Goal: Information Seeking & Learning: Learn about a topic

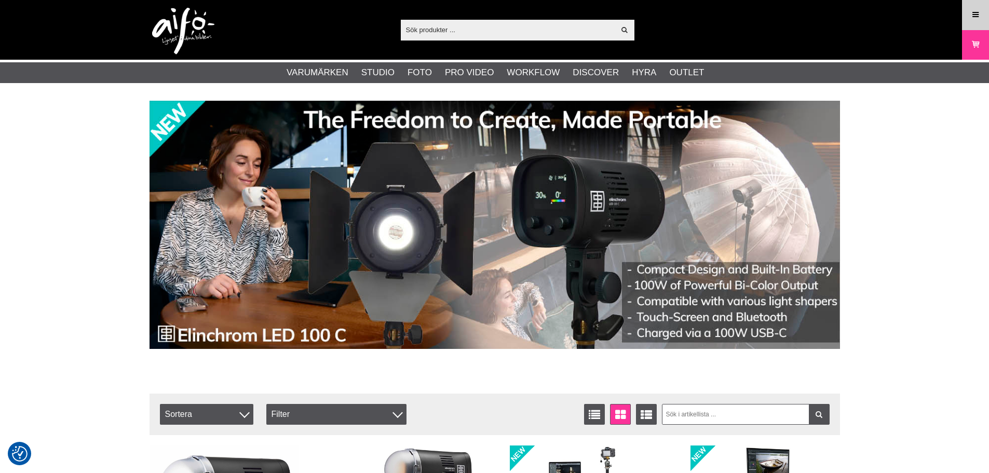
click at [968, 21] on link "Meny" at bounding box center [976, 15] width 26 height 24
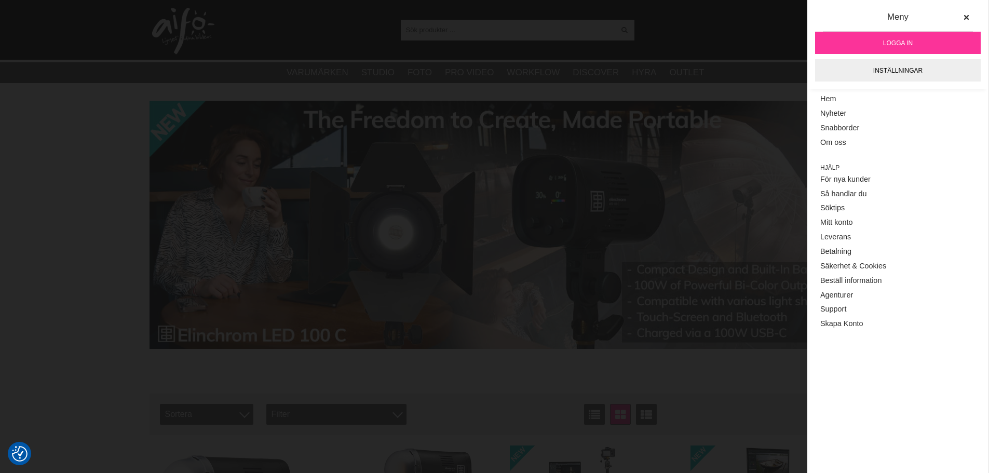
click at [914, 38] on link "Logga in" at bounding box center [898, 43] width 166 height 22
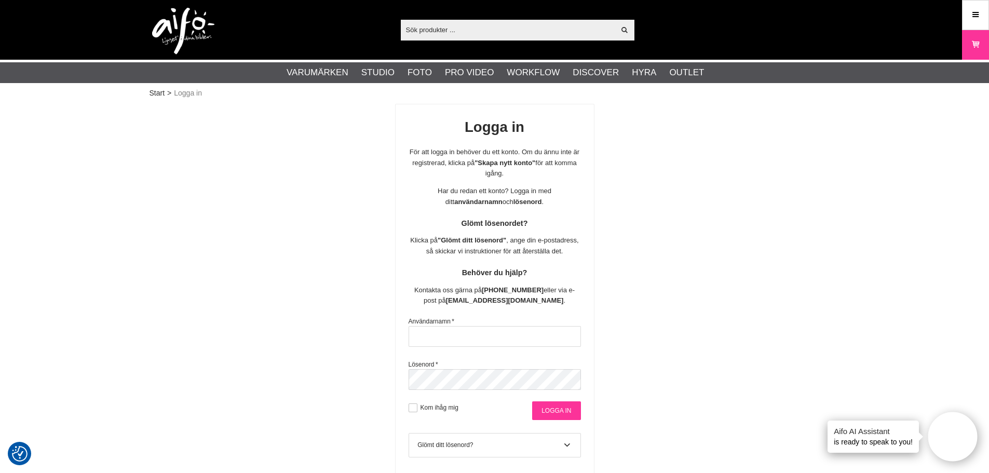
type input "Fotojorgen"
click at [560, 409] on input "Logga in" at bounding box center [556, 410] width 48 height 19
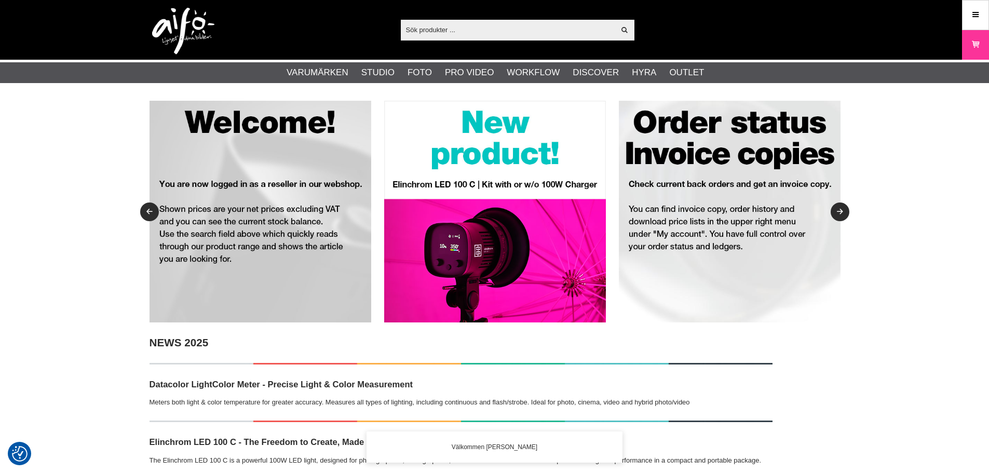
click at [487, 33] on input "text" at bounding box center [508, 30] width 214 height 16
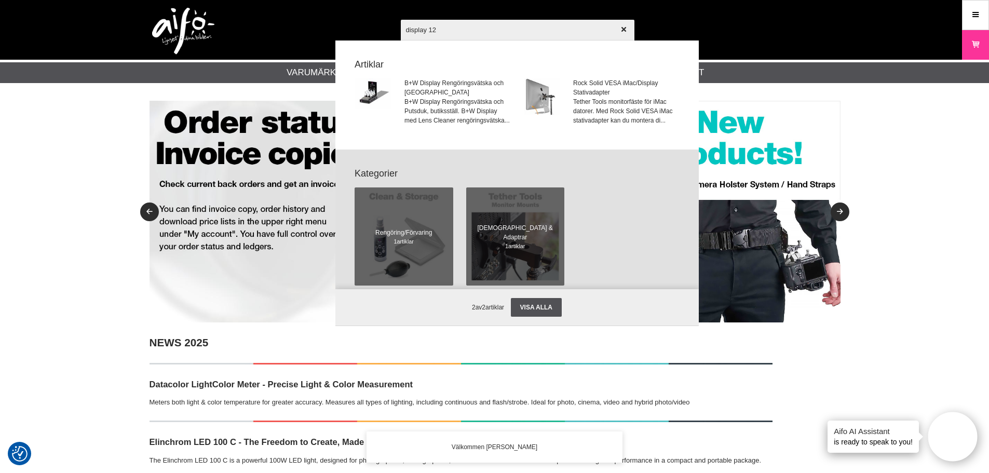
type input "display 123"
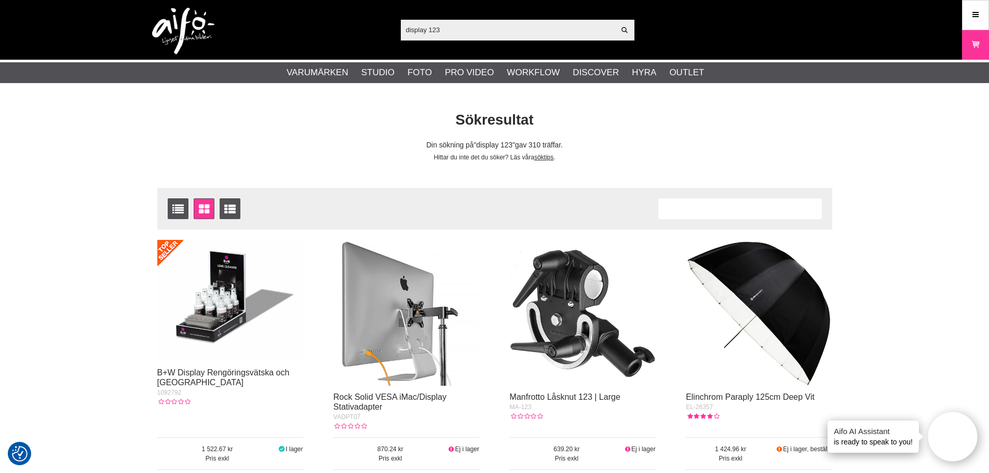
click at [503, 33] on input "display 123" at bounding box center [508, 30] width 214 height 16
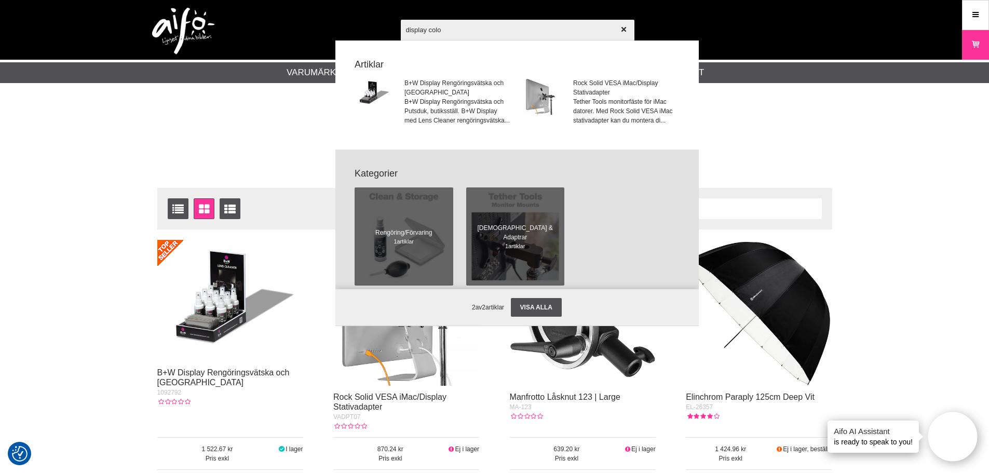
type input "display color"
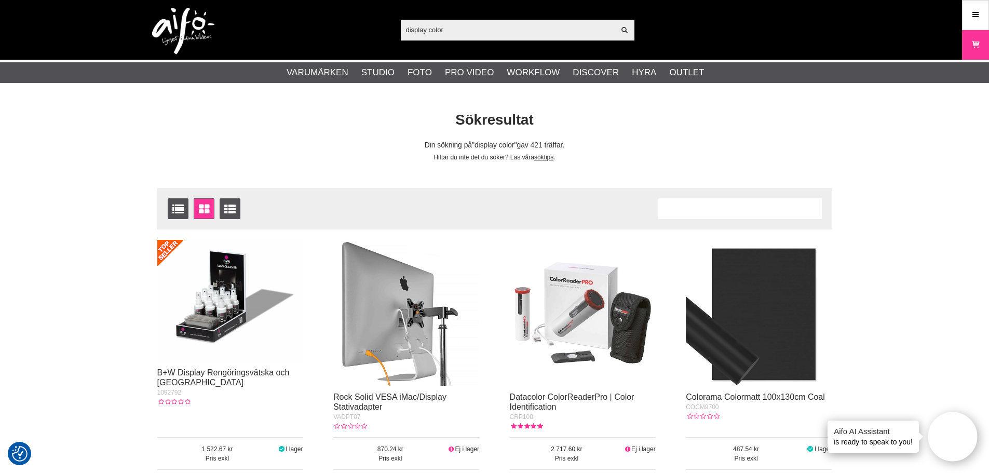
drag, startPoint x: 451, startPoint y: 29, endPoint x: 336, endPoint y: 28, distance: 114.7
click at [336, 28] on div "display color Visa alla Artiklar Kategorier av artiklar Din sökning på gav inga…" at bounding box center [495, 30] width 706 height 60
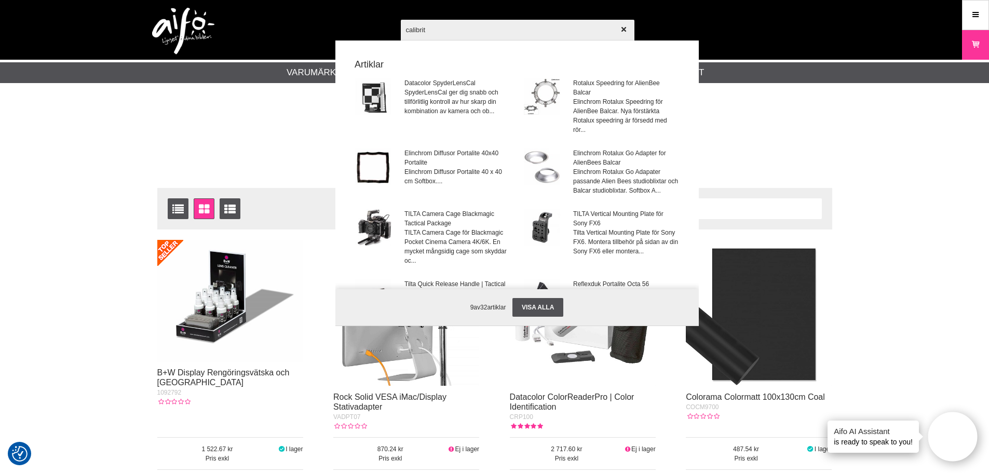
type input "calibrite"
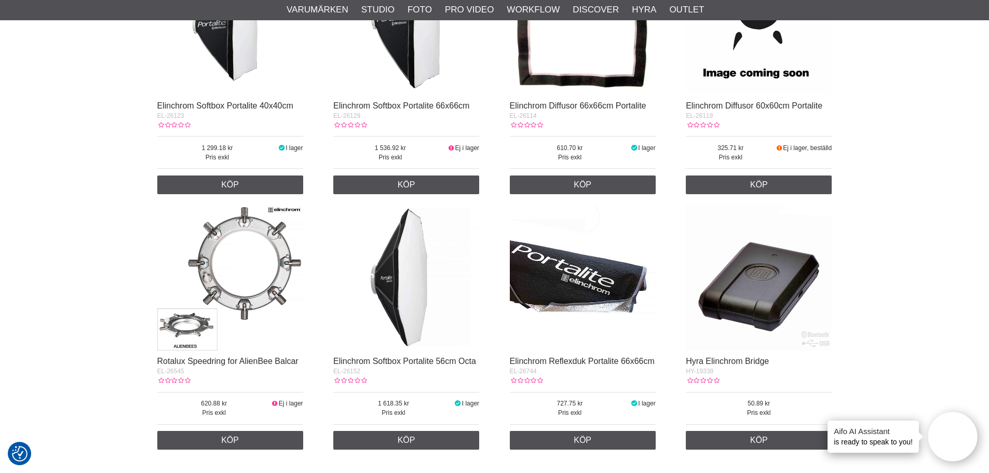
scroll to position [1713, 0]
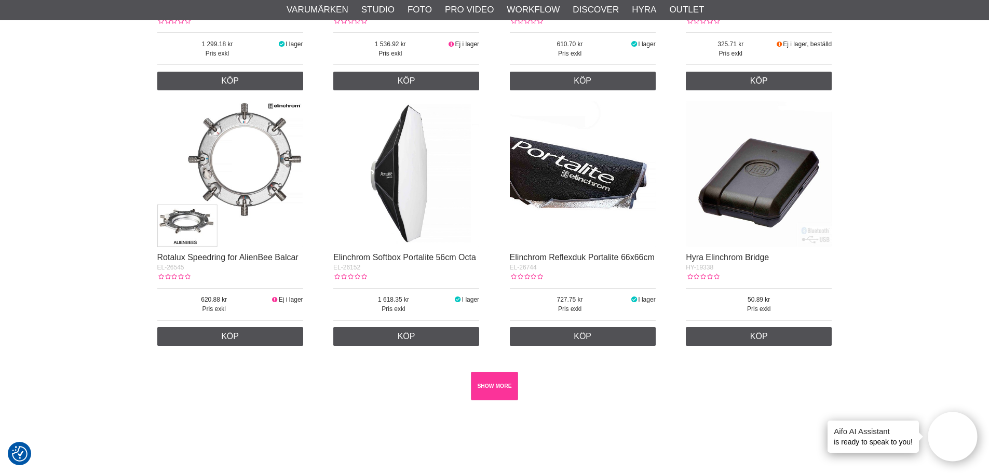
click at [491, 393] on link "SHOW MORE" at bounding box center [494, 386] width 47 height 29
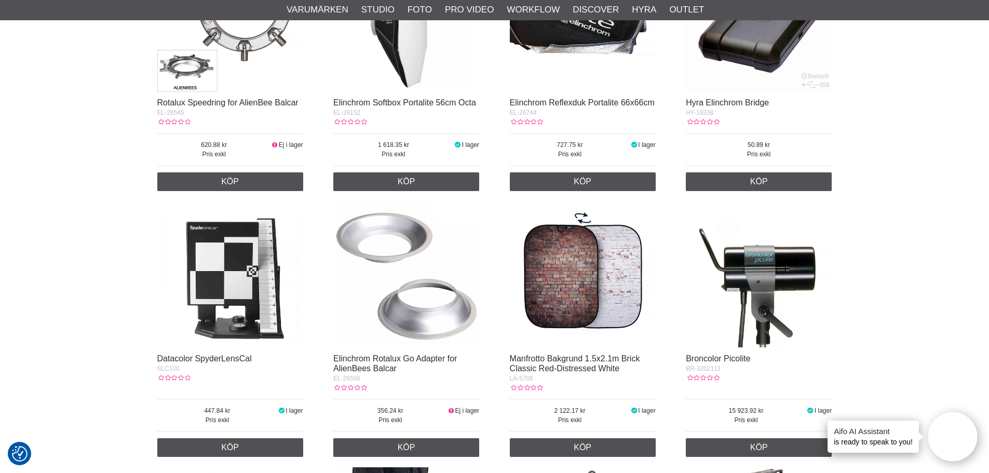
scroll to position [2025, 0]
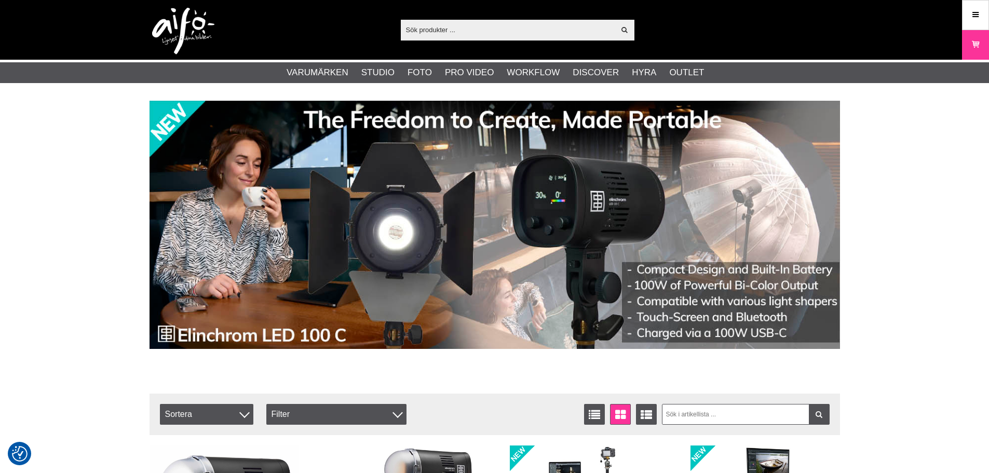
click at [452, 40] on div "Visa alla" at bounding box center [518, 30] width 234 height 21
click at [450, 30] on input "text" at bounding box center [508, 30] width 214 height 16
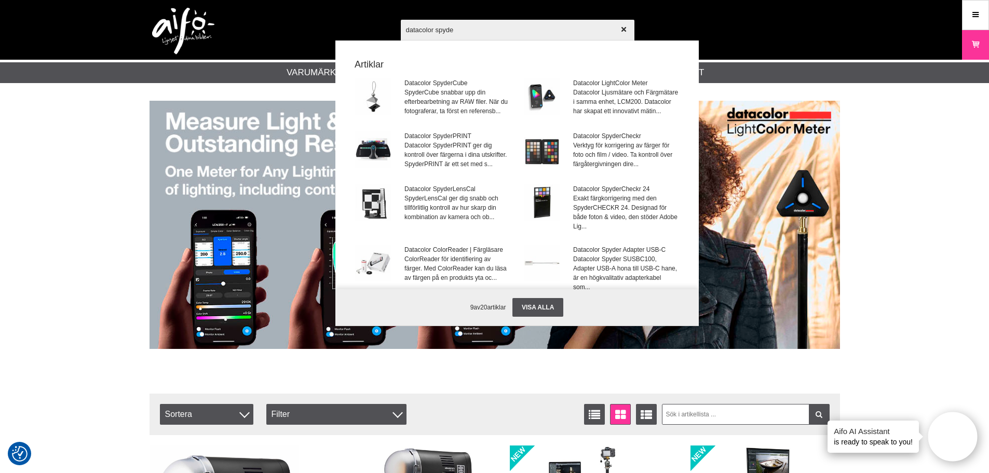
type input "datacolor spyder"
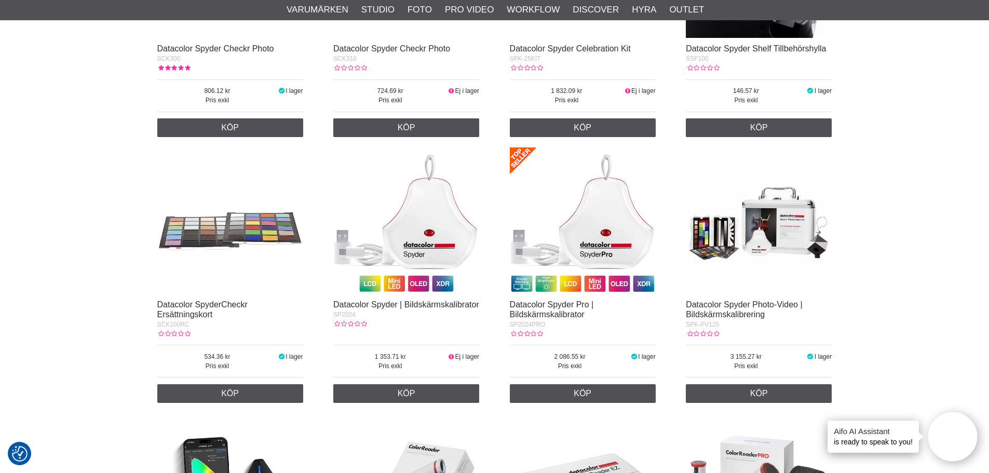
scroll to position [883, 0]
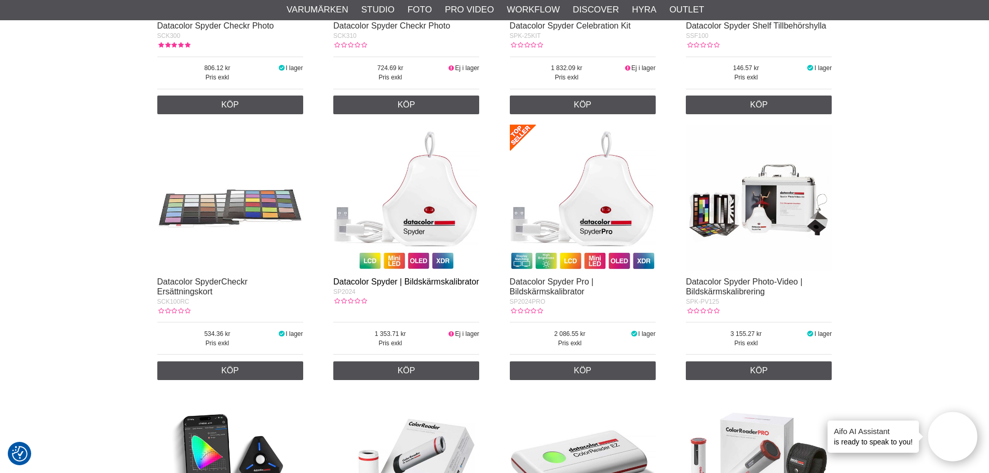
click at [433, 284] on link "Datacolor Spyder | Bildskärmskalibrator" at bounding box center [406, 281] width 146 height 9
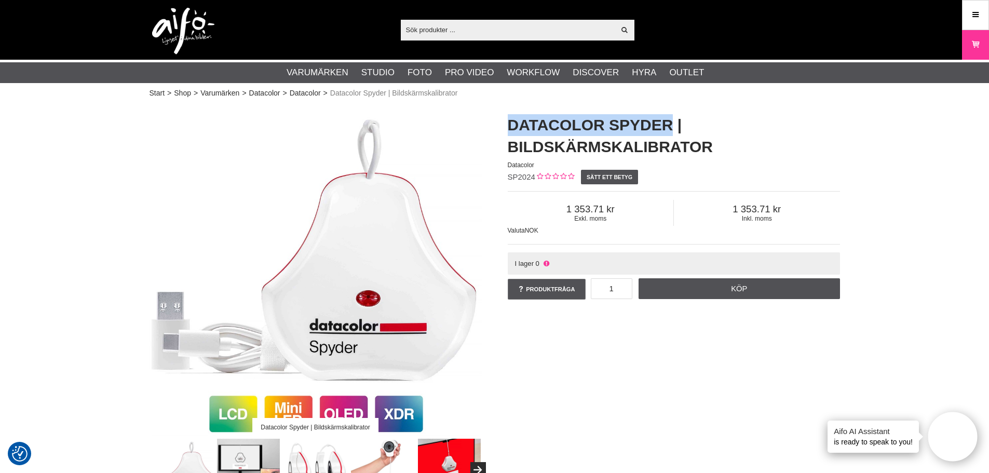
drag, startPoint x: 509, startPoint y: 125, endPoint x: 672, endPoint y: 116, distance: 163.3
click at [672, 116] on h1 "Datacolor Spyder | Bildskärmskalibrator" at bounding box center [674, 136] width 332 height 44
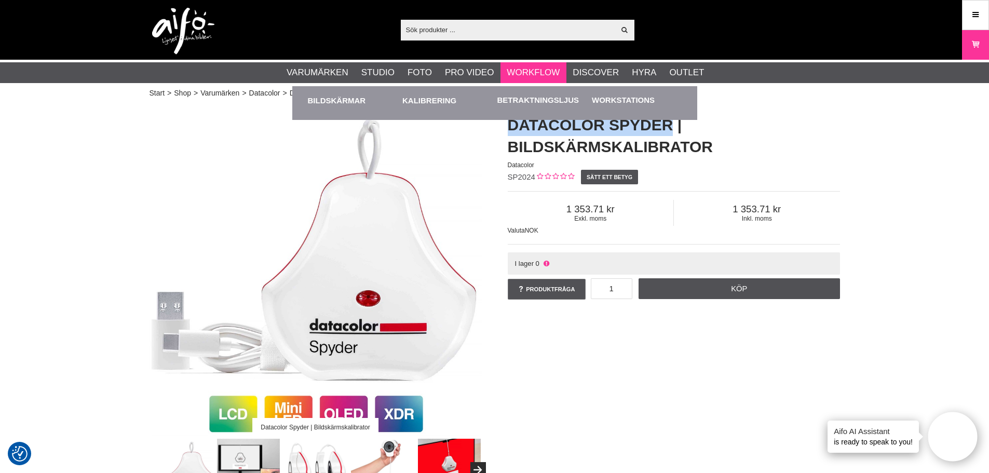
copy h1 "Datacolor Spyder"
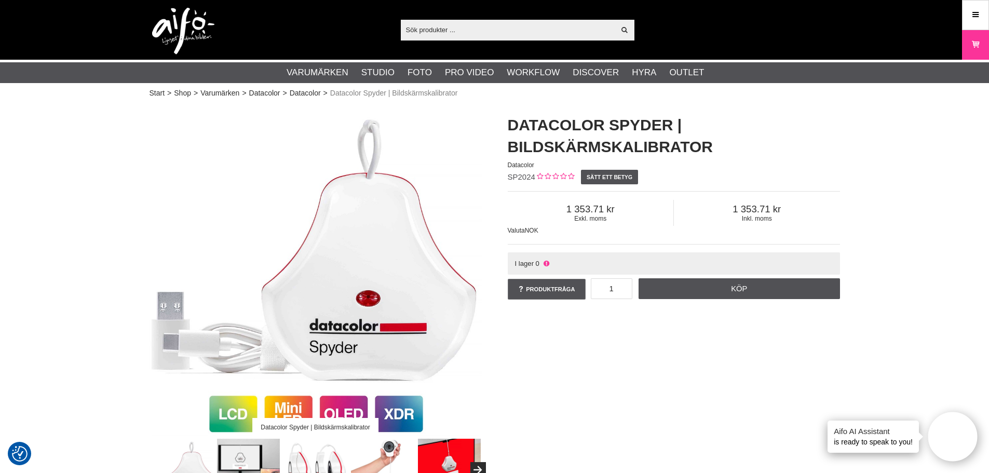
click at [492, 29] on input "text" at bounding box center [508, 30] width 214 height 16
paste input "Datacolor Spyder"
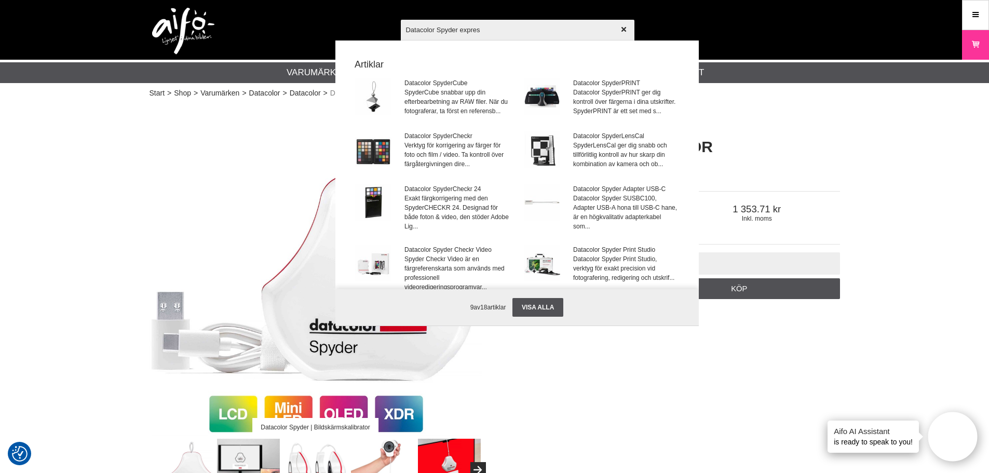
type input "Datacolor Spyder express"
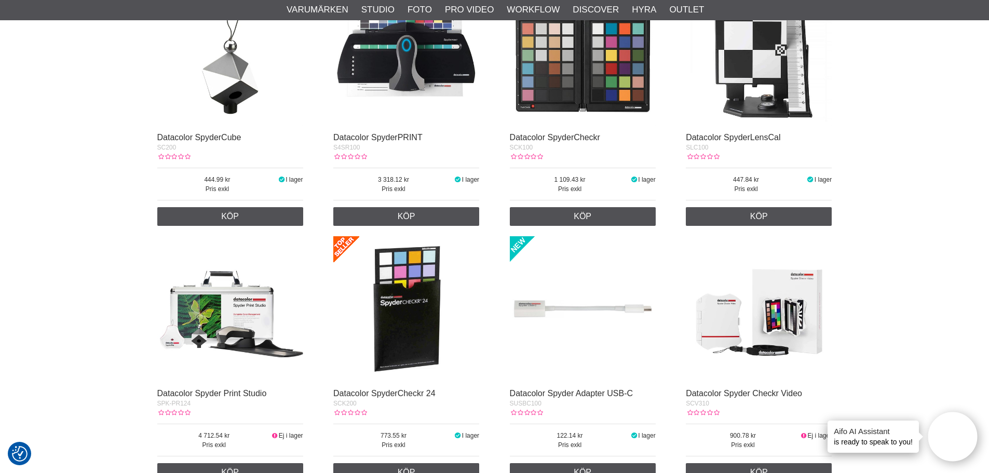
scroll to position [156, 0]
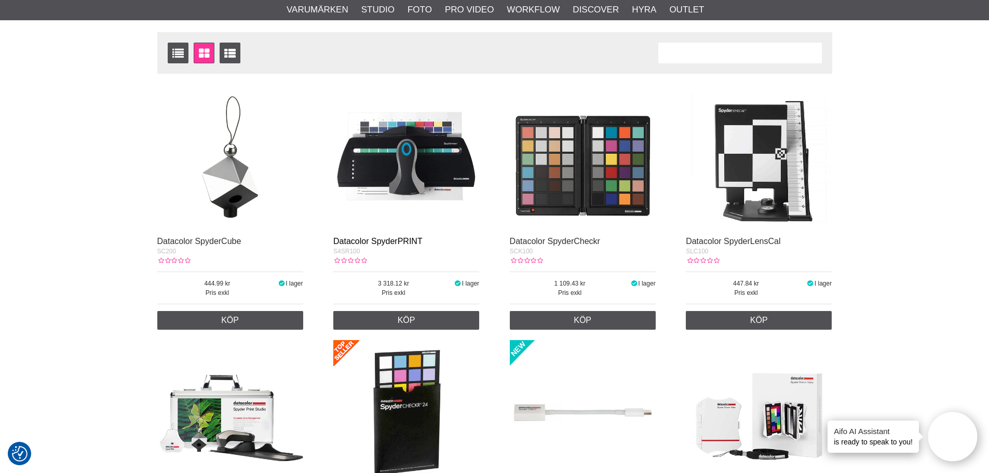
click at [405, 241] on link "Datacolor SpyderPRINT" at bounding box center [377, 241] width 89 height 9
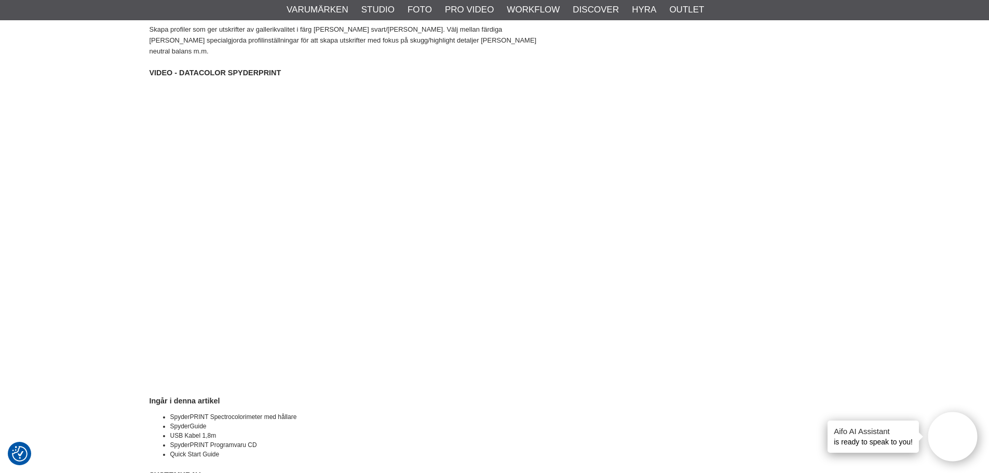
scroll to position [1609, 0]
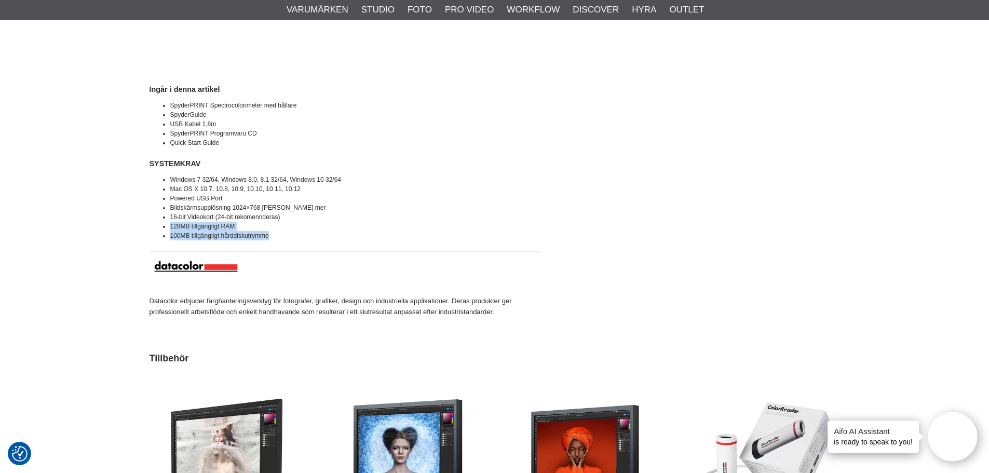
drag, startPoint x: 166, startPoint y: 203, endPoint x: 274, endPoint y: 213, distance: 108.0
click at [274, 213] on ul "Windows 7 32/64, Windows 8.0, 8.1 32/64, Windows 10 32/64 Mac OS X 10.7, 10.8, …" at bounding box center [346, 207] width 392 height 65
click at [309, 247] on img at bounding box center [346, 266] width 392 height 38
click at [289, 222] on li "128MB tillgängligt RAM" at bounding box center [355, 226] width 371 height 9
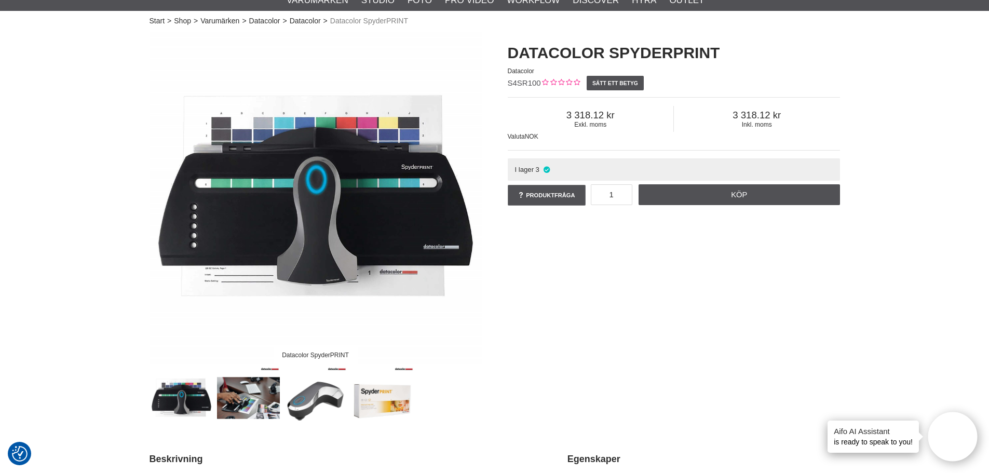
scroll to position [0, 0]
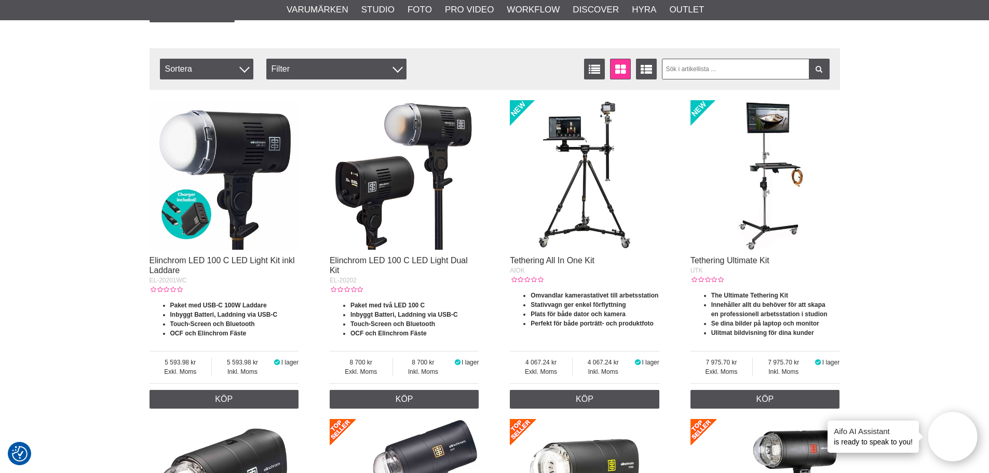
scroll to position [363, 0]
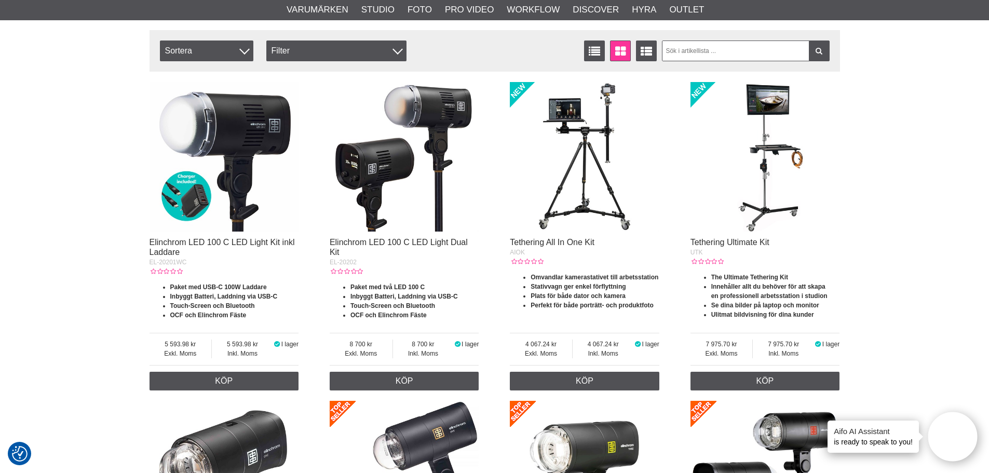
click at [608, 171] on img at bounding box center [585, 157] width 150 height 150
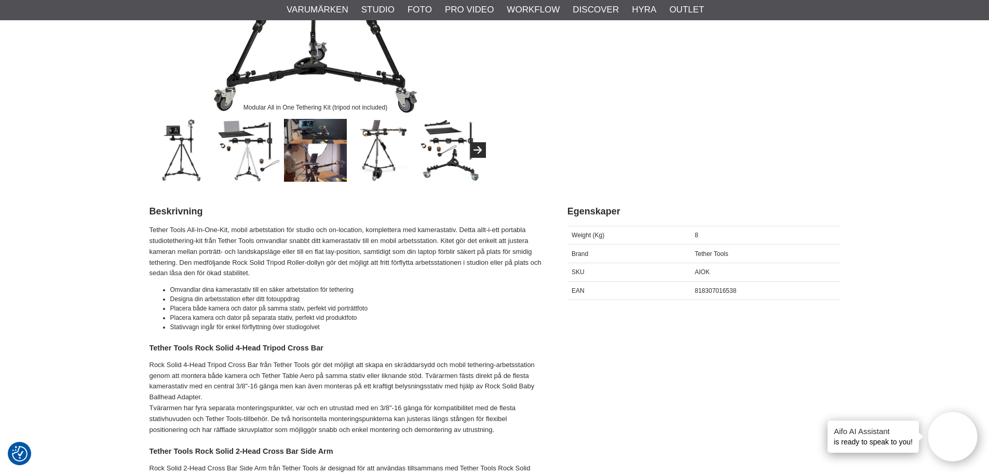
scroll to position [467, 0]
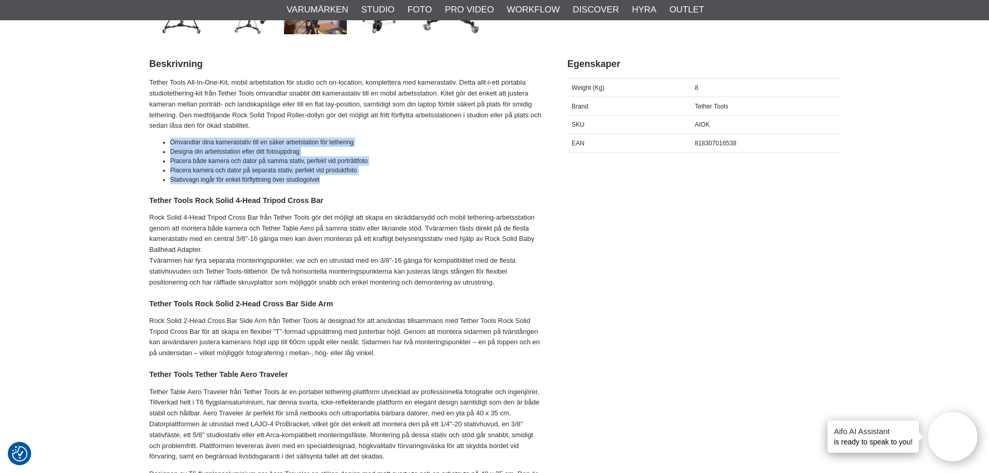
drag, startPoint x: 164, startPoint y: 141, endPoint x: 328, endPoint y: 178, distance: 168.1
click at [328, 178] on ul "Omvandlar dina kamerastativ till en säker arbetstation för tethering Designa di…" at bounding box center [346, 161] width 392 height 47
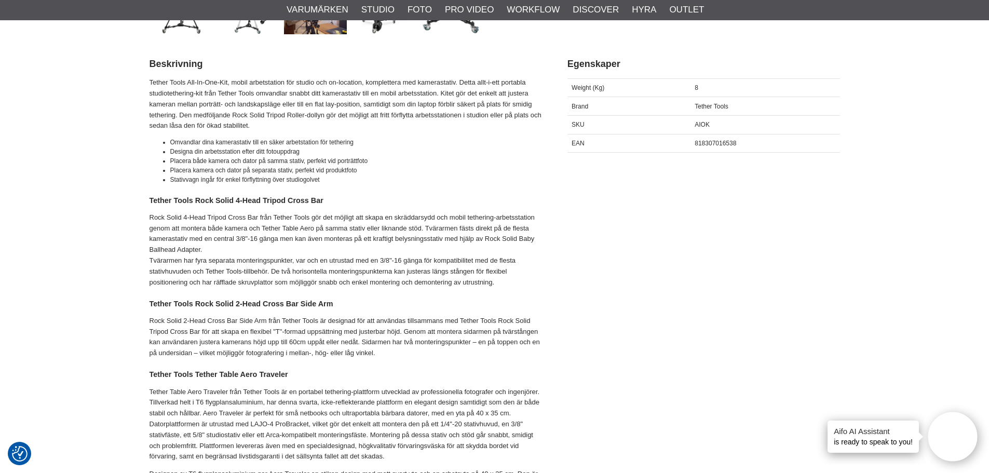
click at [380, 185] on div "Tether Tools All-In-One-Kit, mobil arbetstation för studio och on-location, kom…" at bounding box center [346, 446] width 392 height 739
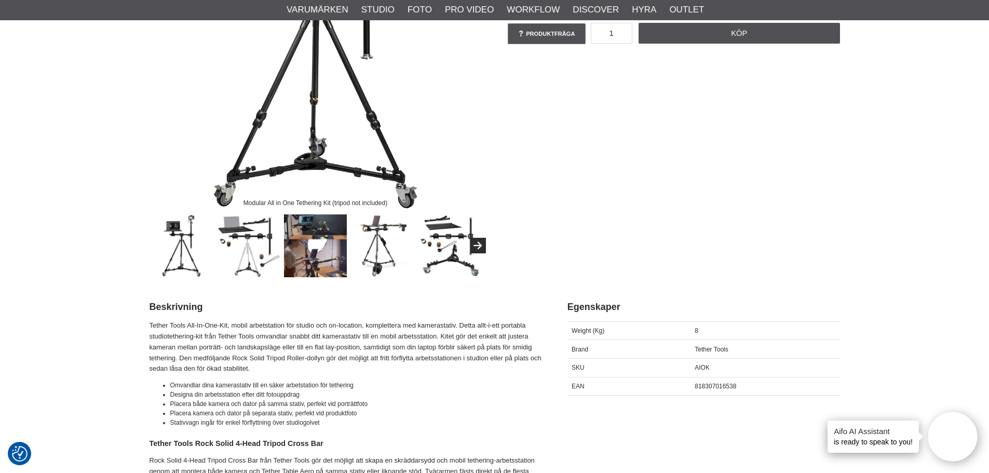
scroll to position [156, 0]
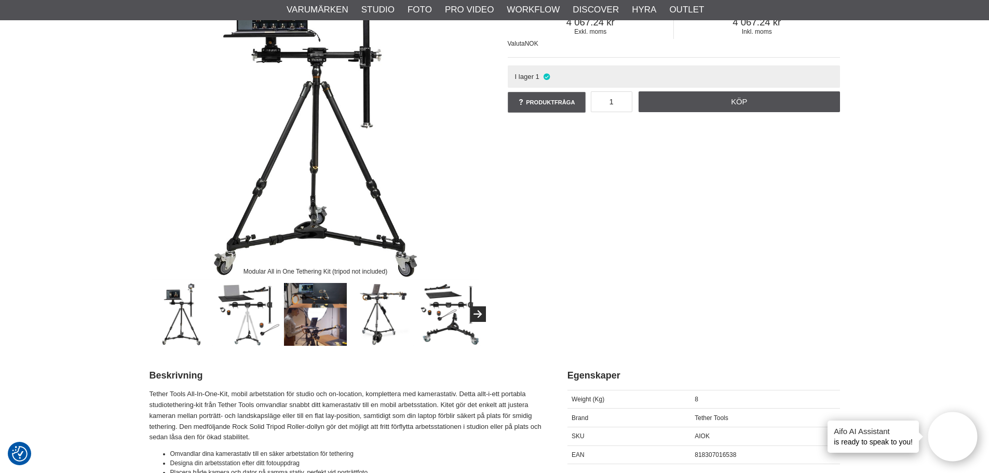
click at [321, 302] on img at bounding box center [315, 314] width 63 height 63
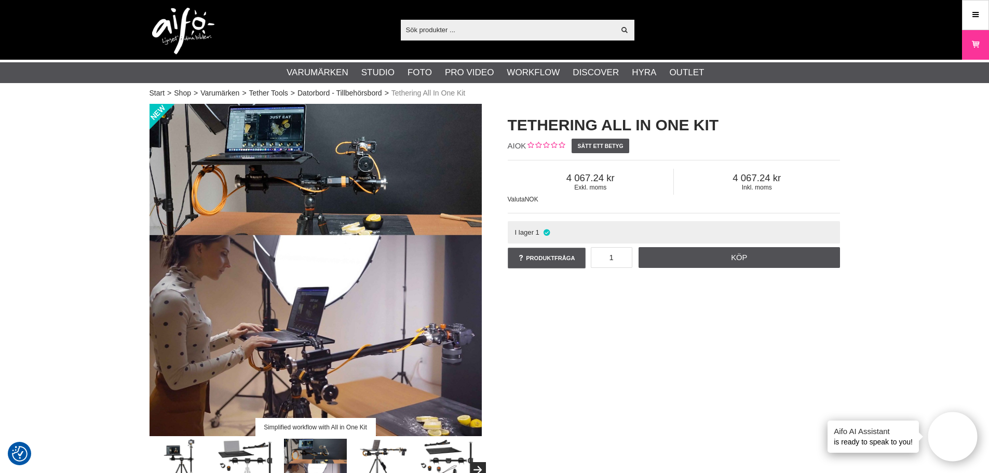
scroll to position [52, 0]
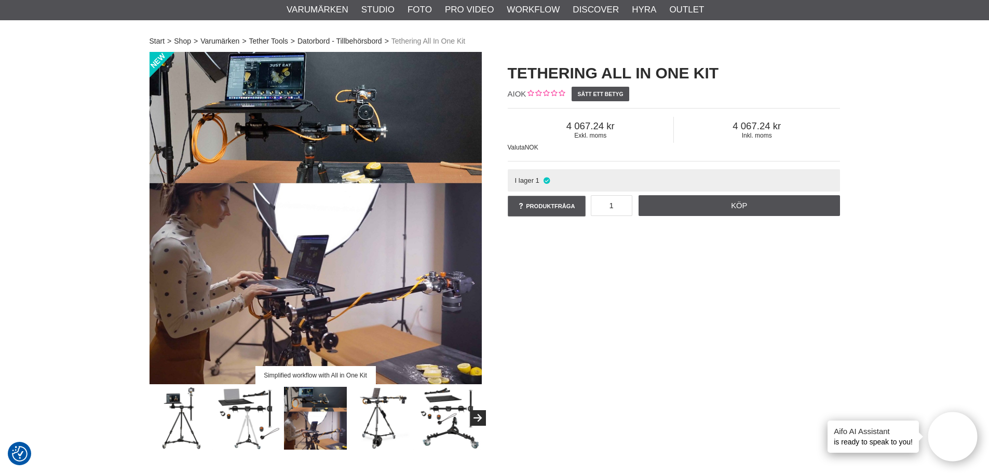
click at [440, 414] on img at bounding box center [449, 418] width 63 height 63
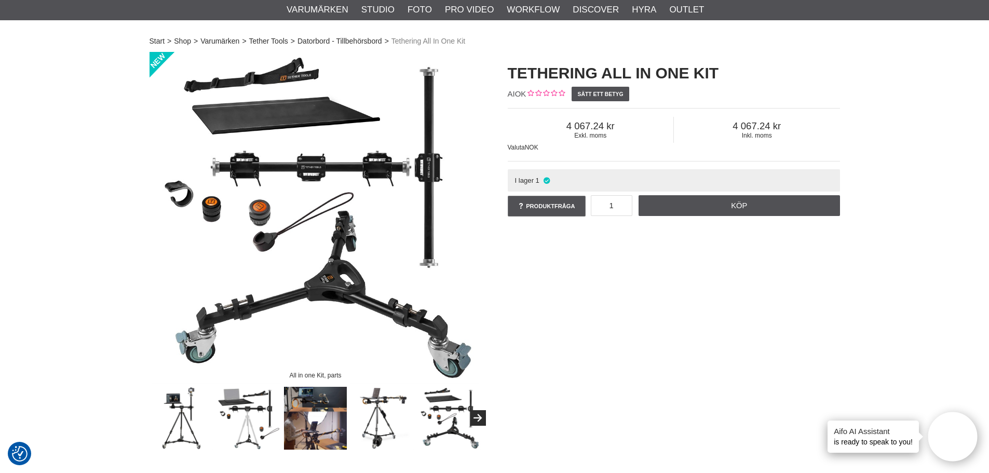
click at [380, 412] on img at bounding box center [382, 418] width 63 height 63
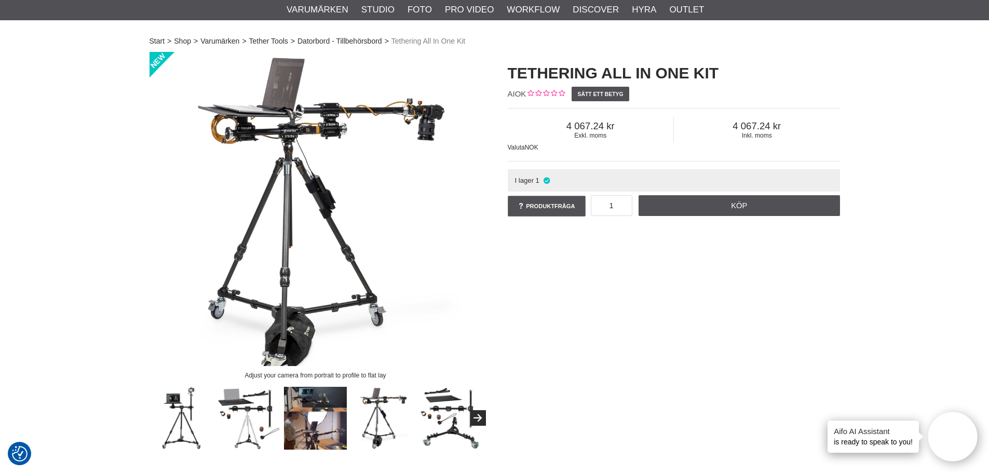
click at [182, 405] on img at bounding box center [181, 418] width 63 height 63
